Goal: Information Seeking & Learning: Learn about a topic

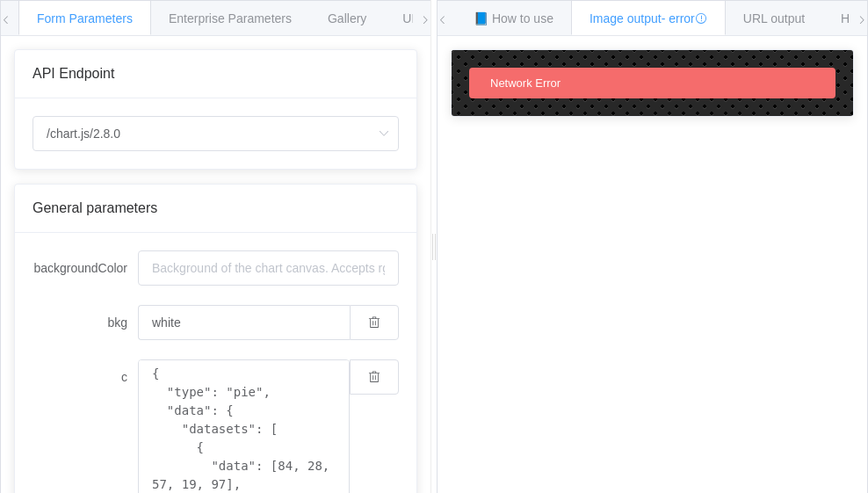
click at [101, 18] on span "Form Parameters" at bounding box center [85, 18] width 96 height 14
click at [222, 18] on span "Enterprise Parameters" at bounding box center [230, 18] width 123 height 14
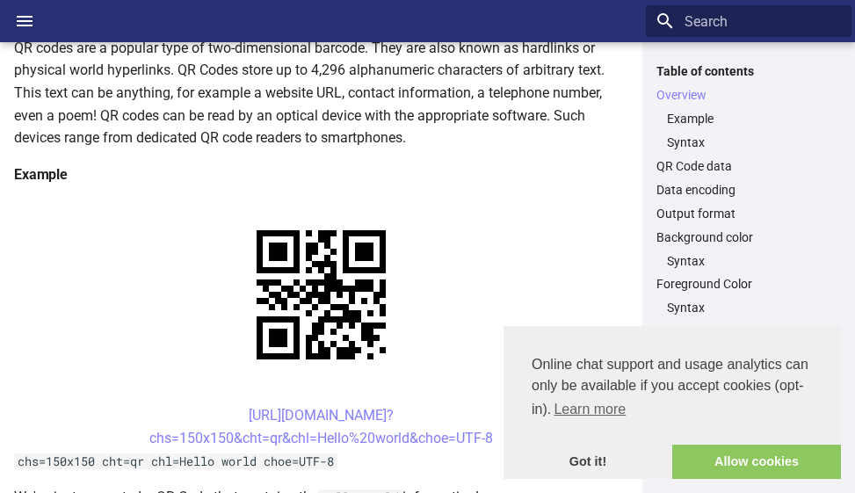
scroll to position [351, 0]
